Goal: Task Accomplishment & Management: Use online tool/utility

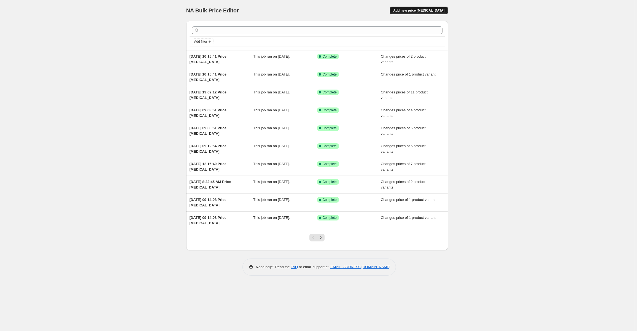
click at [426, 9] on span "Add new price [MEDICAL_DATA]" at bounding box center [418, 10] width 51 height 4
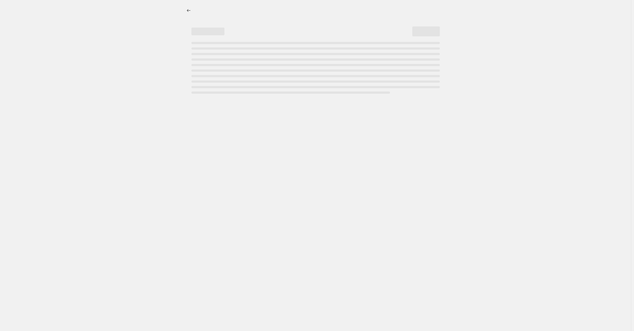
select select "percentage"
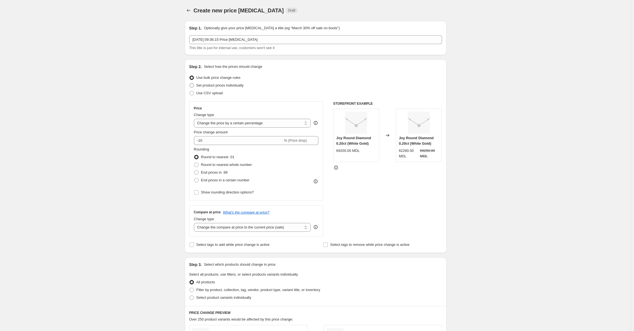
click at [194, 85] on span at bounding box center [192, 85] width 4 height 4
click at [190, 83] on input "Set product prices individually" at bounding box center [190, 83] width 0 height 0
radio input "true"
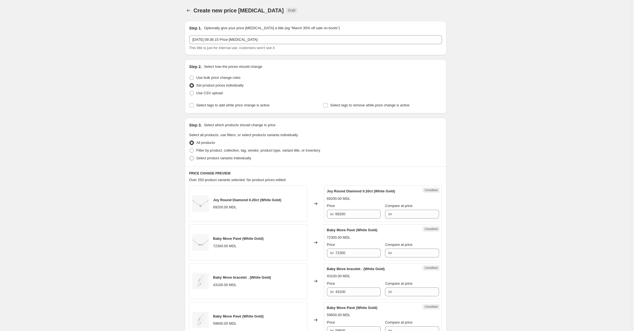
click at [194, 158] on span at bounding box center [192, 158] width 4 height 4
click at [190, 156] on input "Select product variants individually" at bounding box center [190, 156] width 0 height 0
radio input "true"
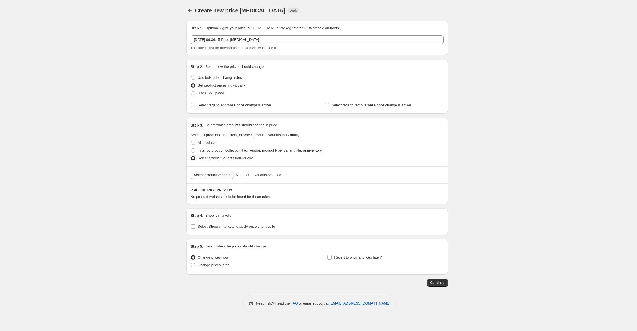
click at [200, 175] on span "Select product variants" at bounding box center [212, 175] width 37 height 4
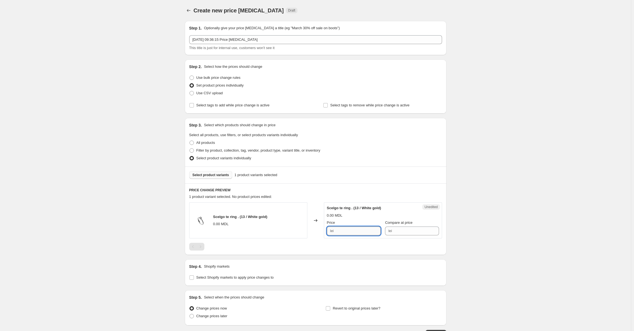
click at [339, 231] on input "Price" at bounding box center [358, 230] width 45 height 9
type input "69800"
click at [350, 248] on div at bounding box center [315, 247] width 253 height 8
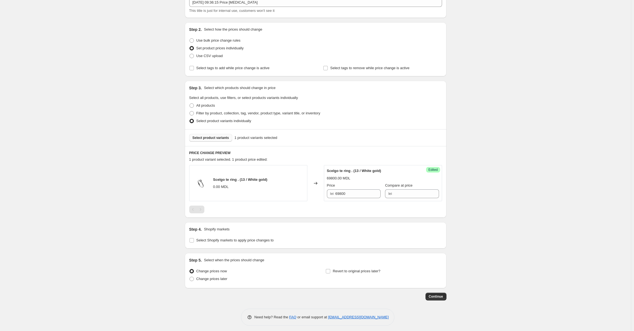
scroll to position [40, 0]
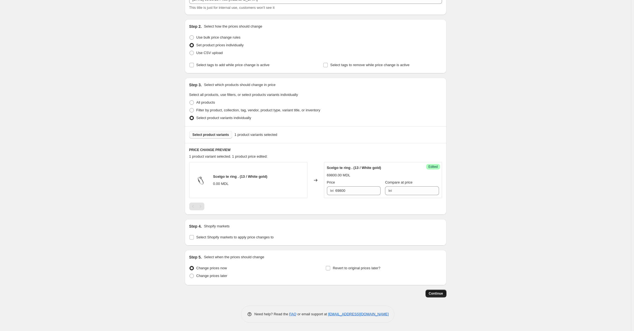
click at [439, 293] on span "Continue" at bounding box center [436, 293] width 14 height 4
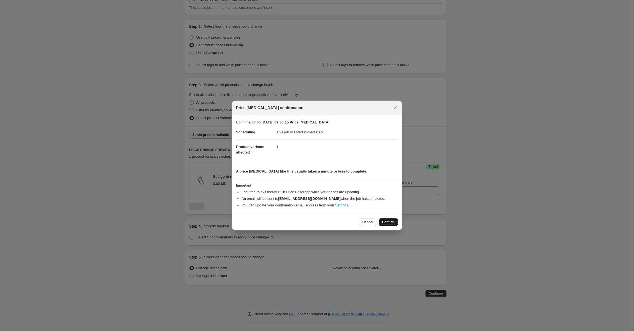
click at [385, 221] on span "Confirm" at bounding box center [388, 222] width 13 height 4
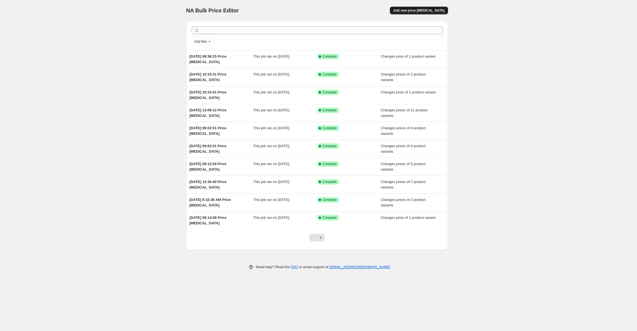
click at [418, 12] on span "Add new price [MEDICAL_DATA]" at bounding box center [418, 10] width 51 height 4
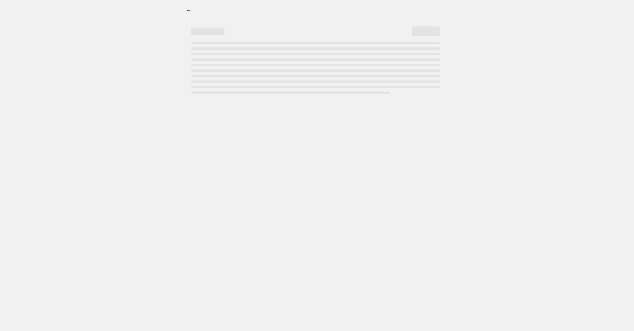
select select "percentage"
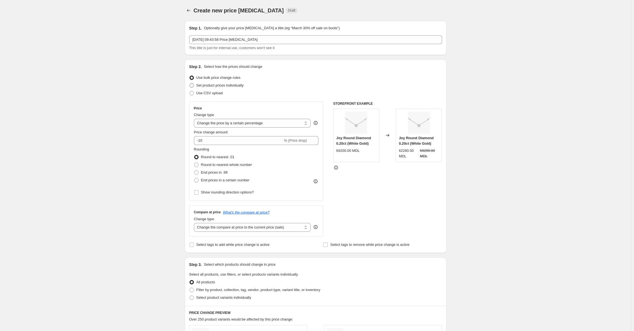
click at [194, 85] on span at bounding box center [192, 85] width 4 height 4
click at [190, 83] on input "Set product prices individually" at bounding box center [190, 83] width 0 height 0
radio input "true"
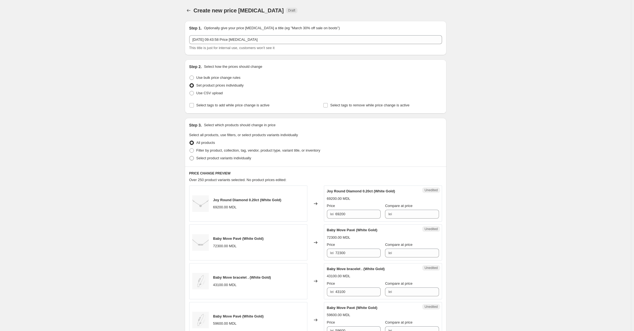
click at [194, 158] on span at bounding box center [191, 158] width 5 height 5
click at [190, 156] on input "Select product variants individually" at bounding box center [190, 156] width 0 height 0
radio input "true"
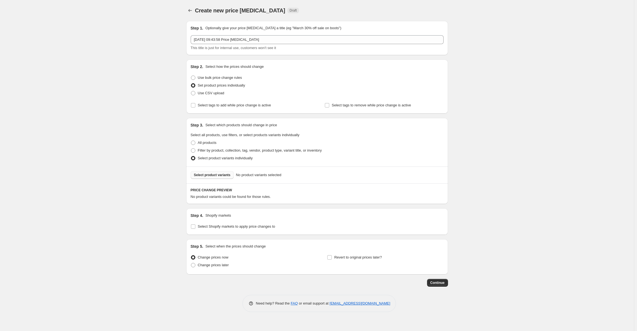
click at [197, 176] on span "Select product variants" at bounding box center [212, 175] width 37 height 4
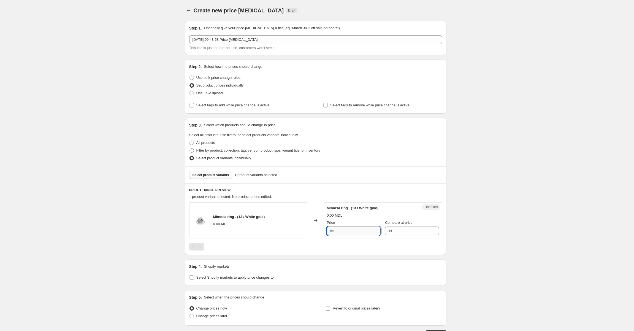
click at [341, 231] on input "Price" at bounding box center [358, 230] width 45 height 9
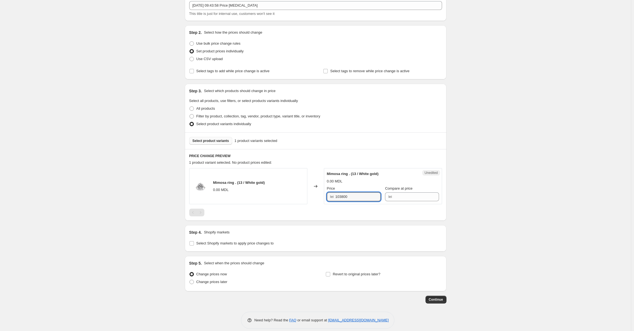
scroll to position [40, 0]
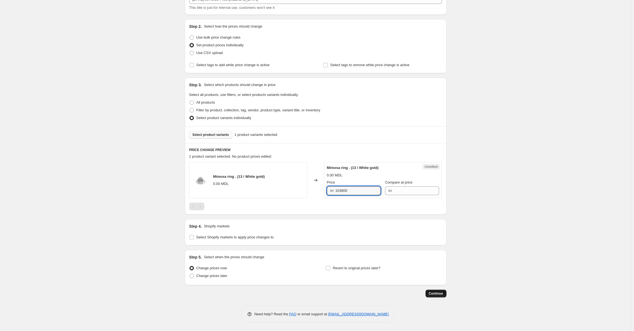
type input "103800"
click at [439, 292] on span "Continue" at bounding box center [436, 293] width 14 height 4
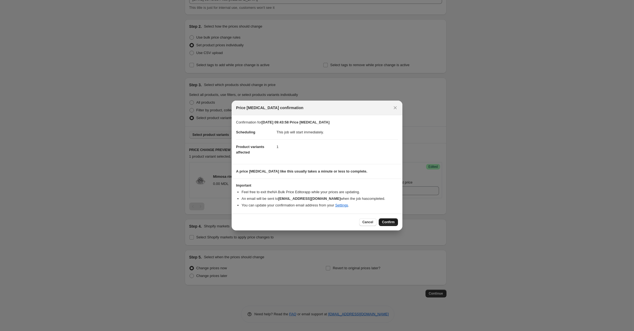
click at [388, 222] on span "Confirm" at bounding box center [388, 222] width 13 height 4
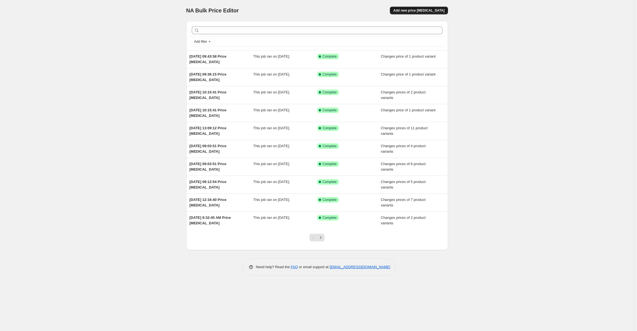
click at [444, 9] on span "Add new price [MEDICAL_DATA]" at bounding box center [418, 10] width 51 height 4
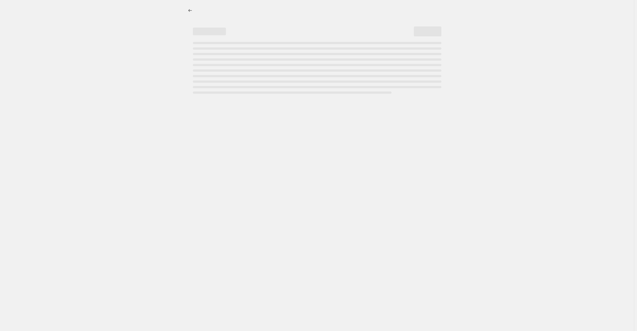
select select "percentage"
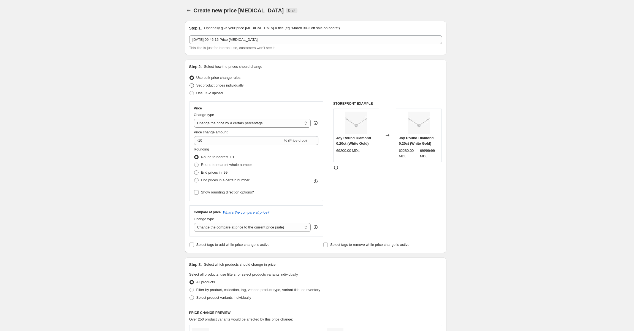
click at [194, 85] on span at bounding box center [192, 85] width 4 height 4
click at [190, 83] on input "Set product prices individually" at bounding box center [190, 83] width 0 height 0
radio input "true"
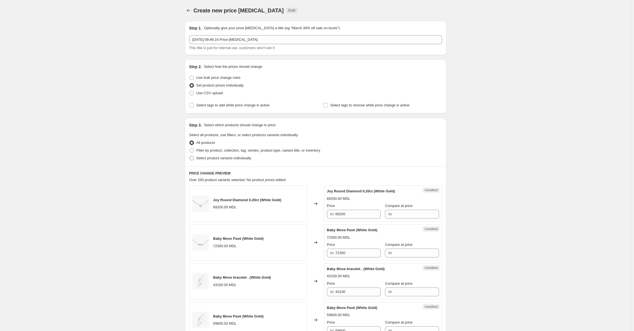
click at [194, 158] on span at bounding box center [192, 158] width 4 height 4
click at [190, 156] on input "Select product variants individually" at bounding box center [190, 156] width 0 height 0
radio input "true"
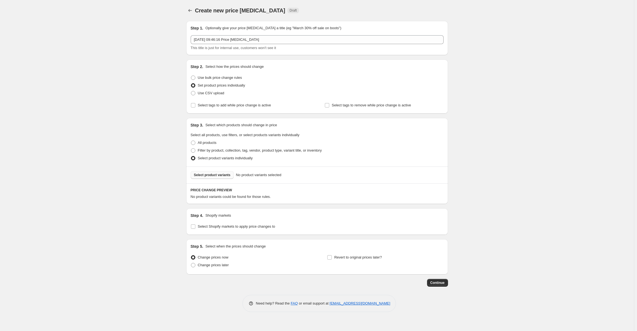
click at [198, 174] on span "Select product variants" at bounding box center [212, 175] width 37 height 4
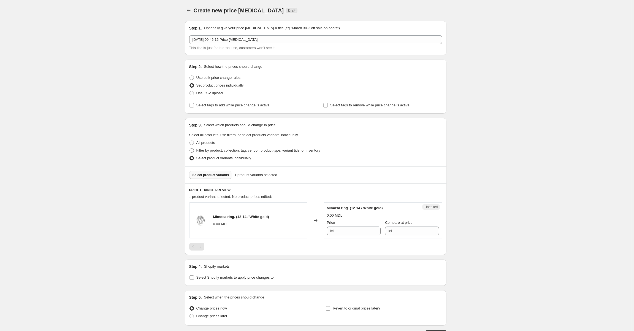
click at [336, 233] on div "lei" at bounding box center [354, 230] width 54 height 9
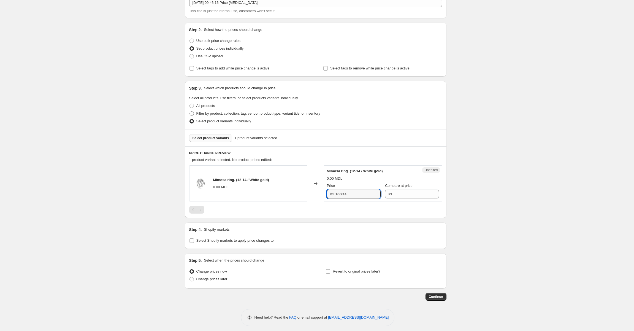
scroll to position [40, 0]
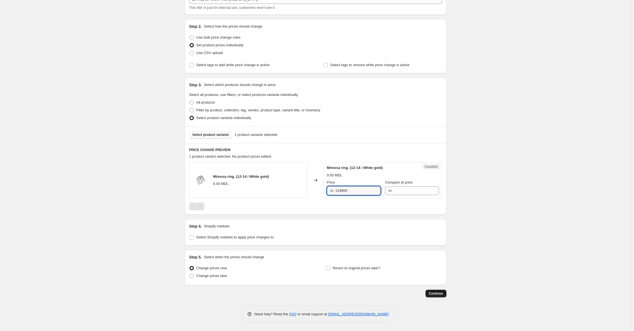
type input "133800"
click at [439, 294] on span "Continue" at bounding box center [436, 293] width 14 height 4
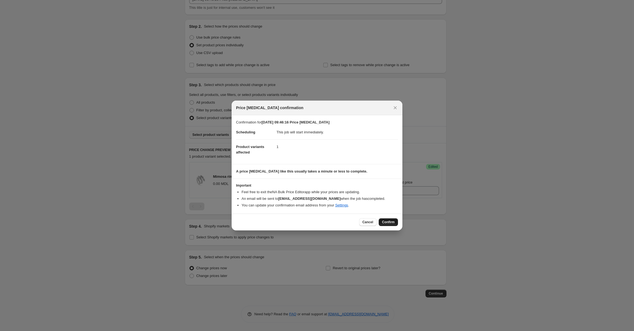
click at [385, 220] on button "Confirm" at bounding box center [388, 222] width 19 height 8
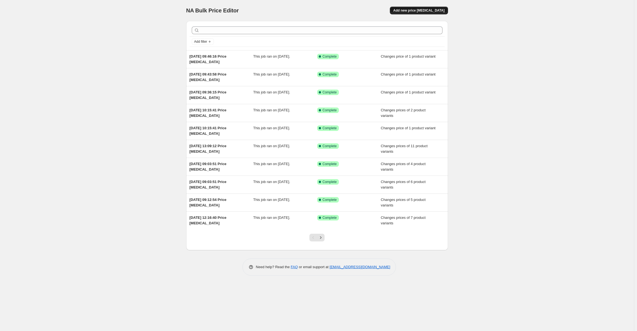
click at [410, 12] on span "Add new price [MEDICAL_DATA]" at bounding box center [418, 10] width 51 height 4
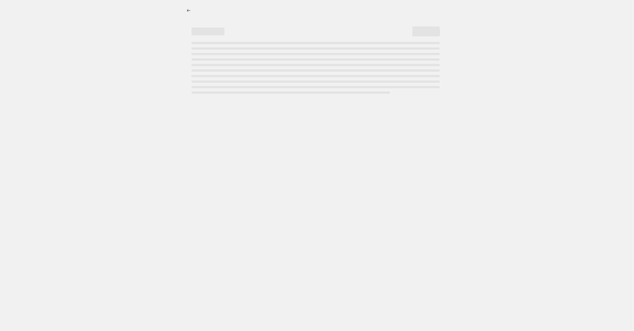
select select "percentage"
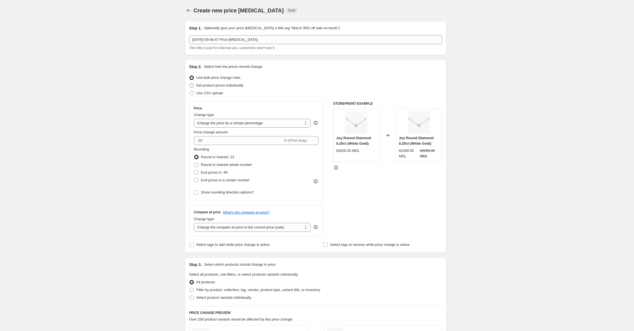
click at [193, 86] on span at bounding box center [192, 85] width 4 height 4
click at [190, 83] on input "Set product prices individually" at bounding box center [190, 83] width 0 height 0
radio input "true"
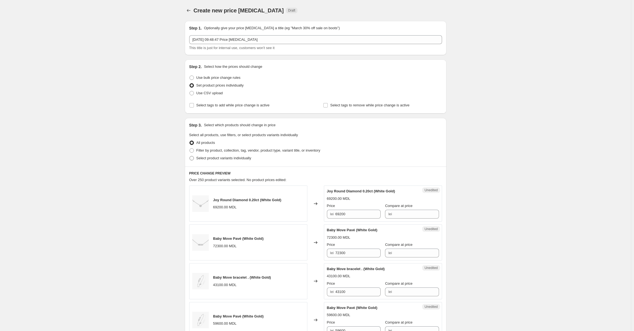
click at [194, 158] on span at bounding box center [192, 158] width 4 height 4
click at [190, 156] on input "Select product variants individually" at bounding box center [190, 156] width 0 height 0
radio input "true"
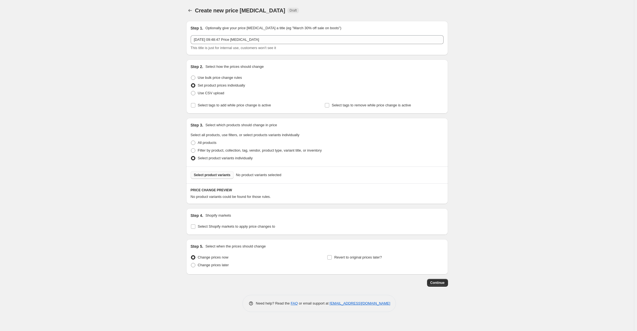
click at [198, 175] on span "Select product variants" at bounding box center [212, 175] width 37 height 4
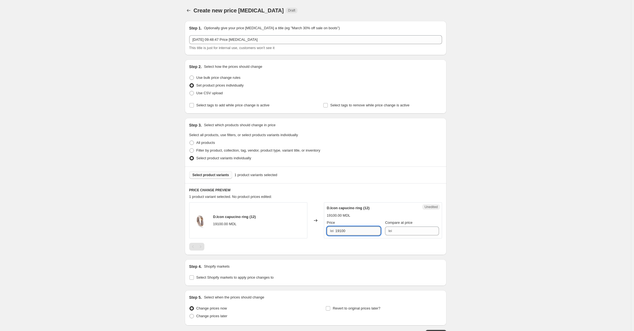
drag, startPoint x: 346, startPoint y: 230, endPoint x: 338, endPoint y: 231, distance: 8.7
click at [338, 231] on input "19100" at bounding box center [358, 230] width 45 height 9
type input "22800"
click at [391, 256] on div "Step 1. Optionally give your price change job a title (eg "March 30% off sale o…" at bounding box center [313, 177] width 266 height 321
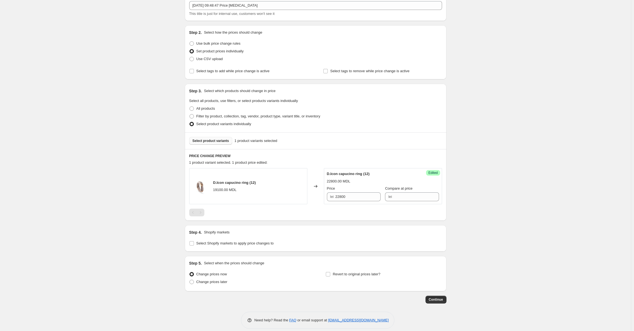
scroll to position [40, 0]
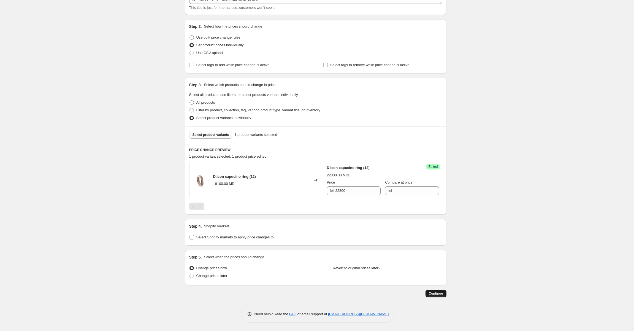
click at [434, 293] on span "Continue" at bounding box center [436, 293] width 14 height 4
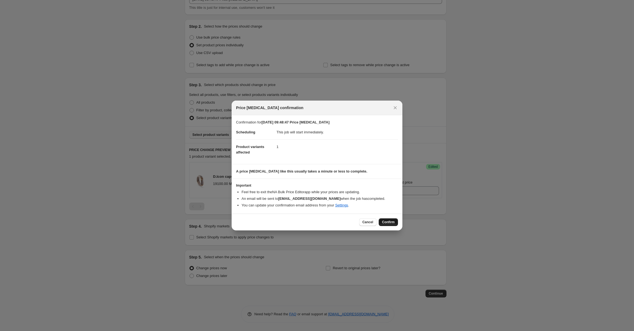
click at [392, 225] on button "Confirm" at bounding box center [388, 222] width 19 height 8
